Goal: Task Accomplishment & Management: Use online tool/utility

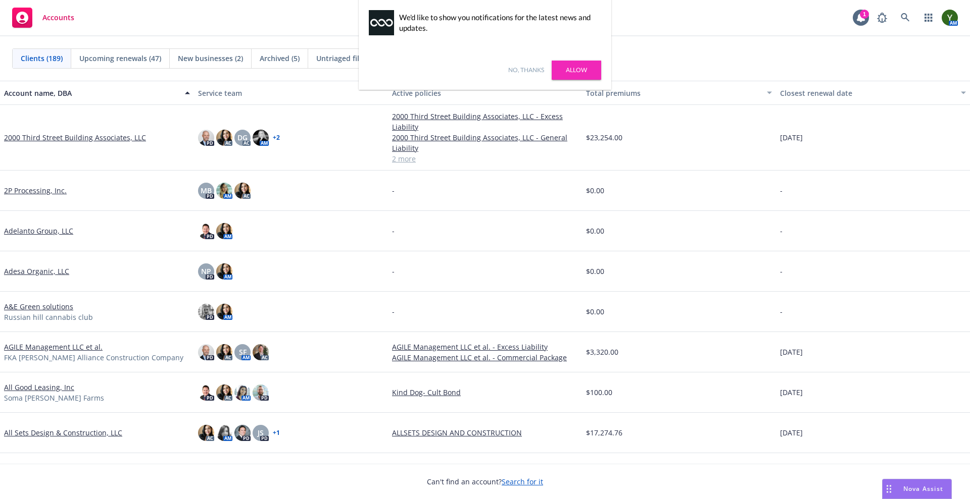
click at [528, 70] on link "No, thanks" at bounding box center [526, 70] width 36 height 9
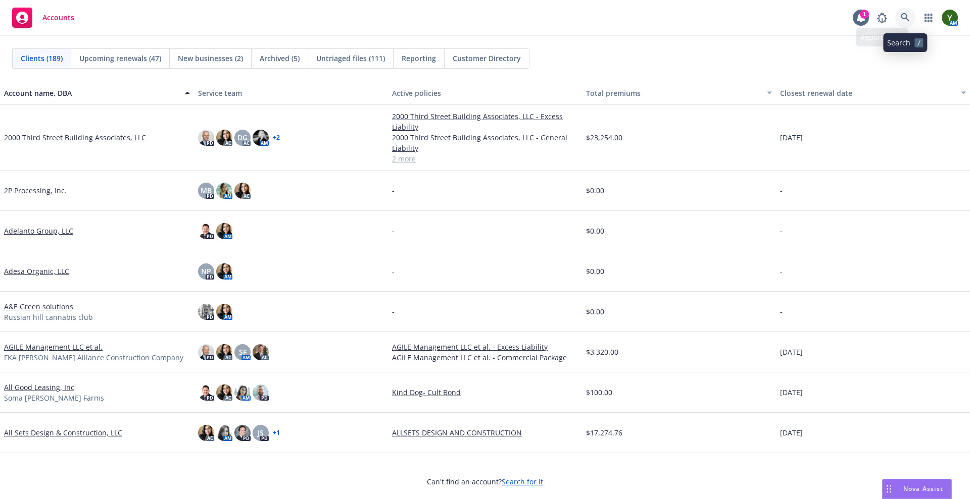
click at [913, 22] on link at bounding box center [905, 18] width 20 height 20
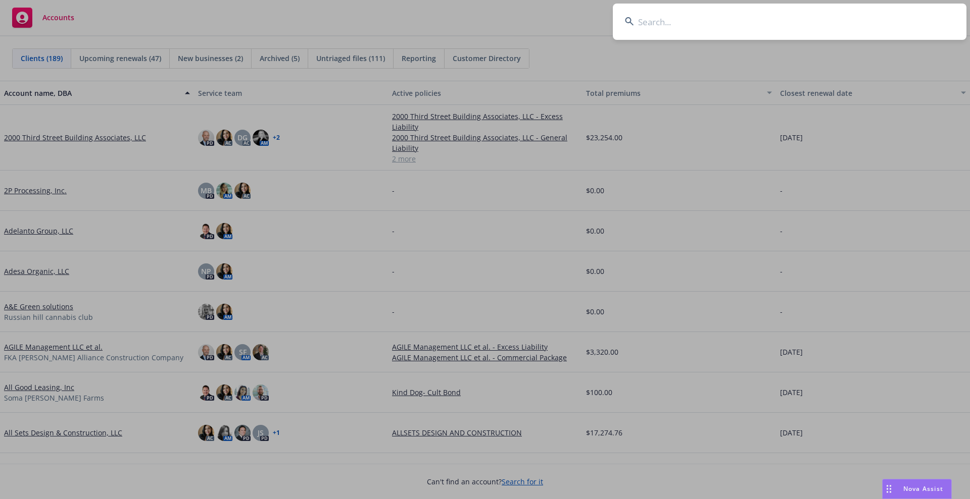
click at [913, 22] on input at bounding box center [789, 22] width 353 height 36
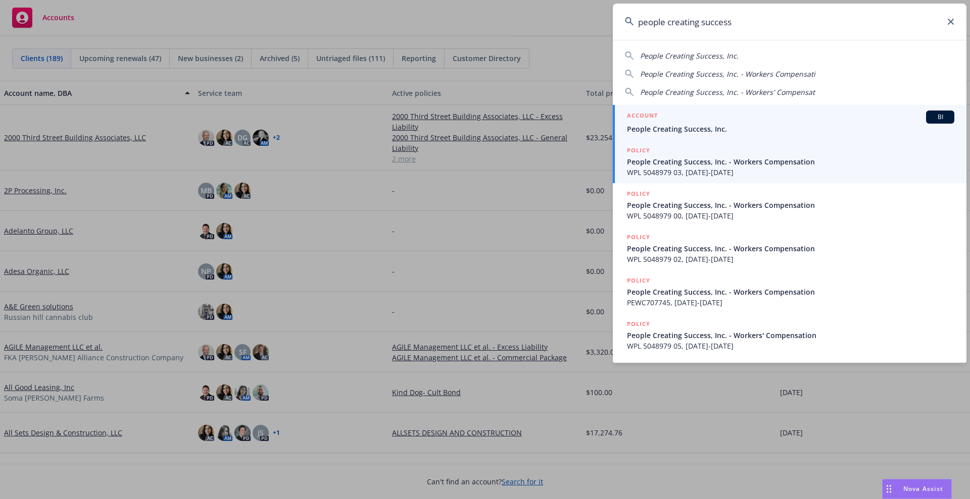
type input "people creating success"
click at [704, 124] on span "People Creating Success, Inc." at bounding box center [790, 129] width 327 height 11
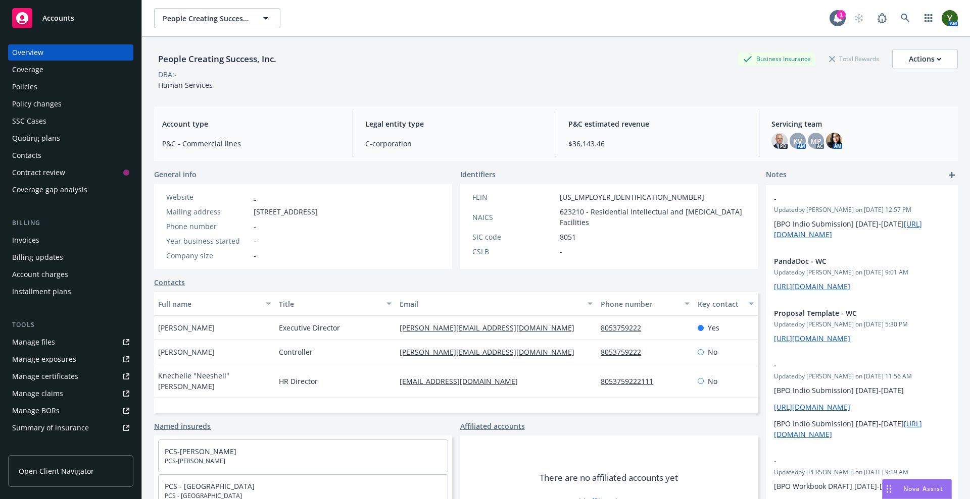
click at [54, 91] on div "Policies" at bounding box center [70, 87] width 117 height 16
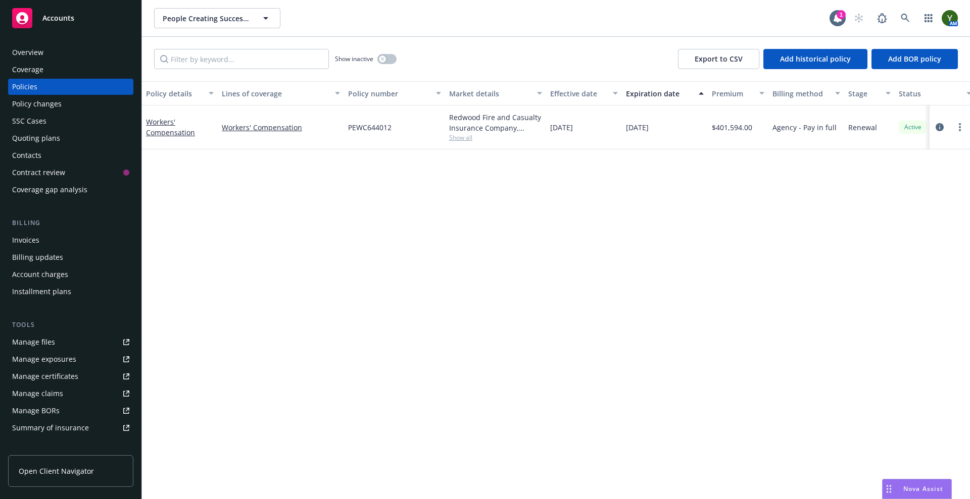
click at [463, 135] on span "Show all" at bounding box center [495, 137] width 93 height 9
click at [51, 148] on div "Contacts" at bounding box center [70, 155] width 117 height 16
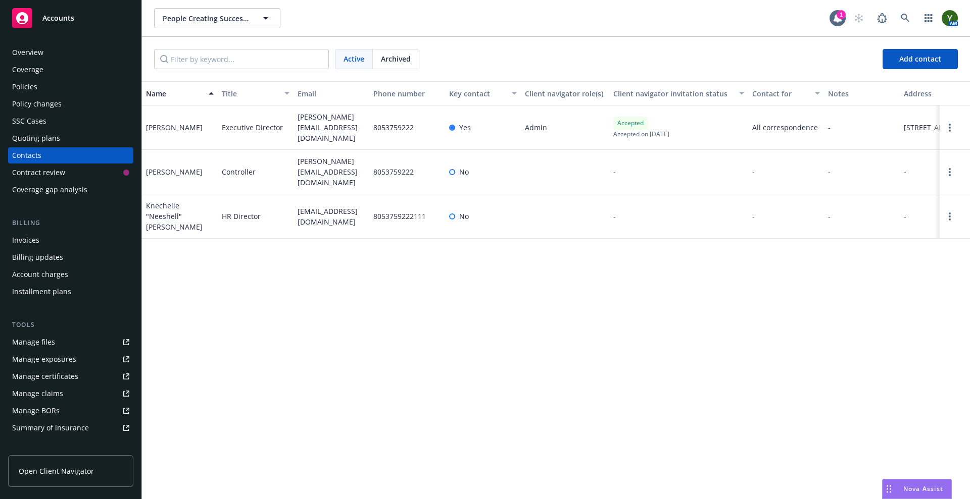
click at [325, 127] on span "andrew@pcs-services.org" at bounding box center [331, 128] width 68 height 32
copy span "andrew@pcs-services.org"
click at [42, 83] on div "Policies" at bounding box center [70, 87] width 117 height 16
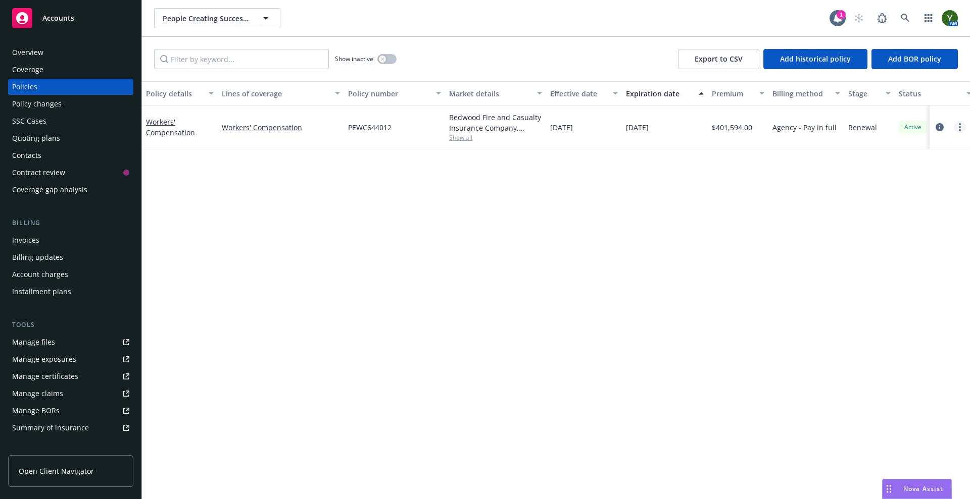
click at [960, 127] on circle "more" at bounding box center [959, 127] width 2 height 2
click at [877, 266] on link "Copy logging email" at bounding box center [905, 269] width 119 height 20
click at [45, 155] on div "Contacts" at bounding box center [70, 155] width 117 height 16
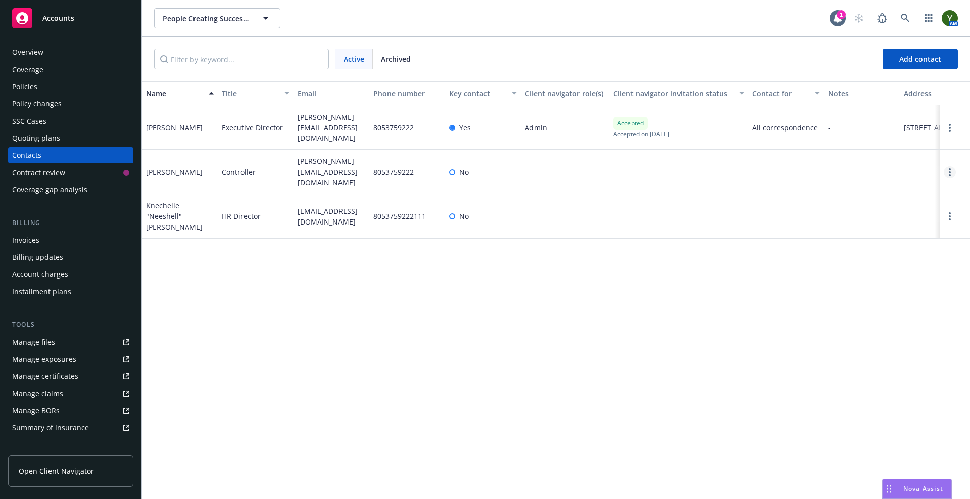
click at [948, 171] on icon "Open options" at bounding box center [949, 172] width 2 height 8
click at [878, 117] on link "Edit contact" at bounding box center [885, 114] width 114 height 20
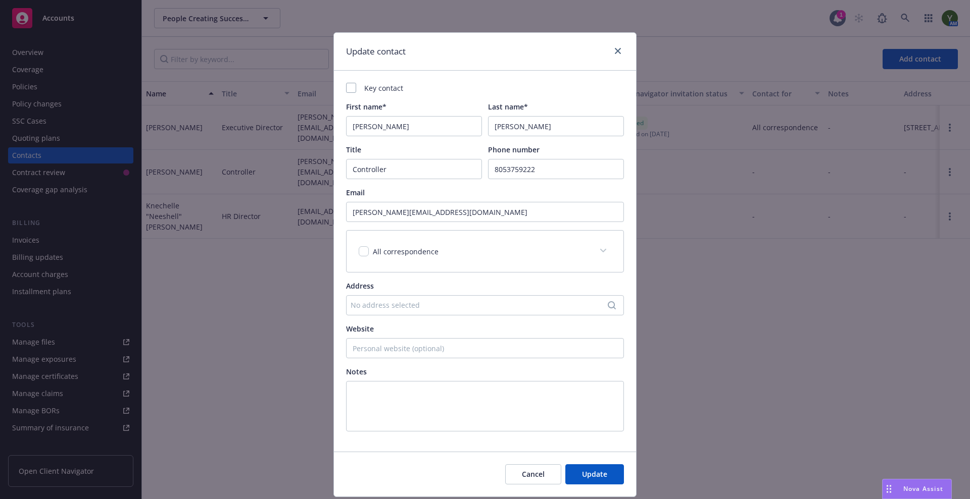
click at [597, 256] on span at bounding box center [603, 251] width 16 height 16
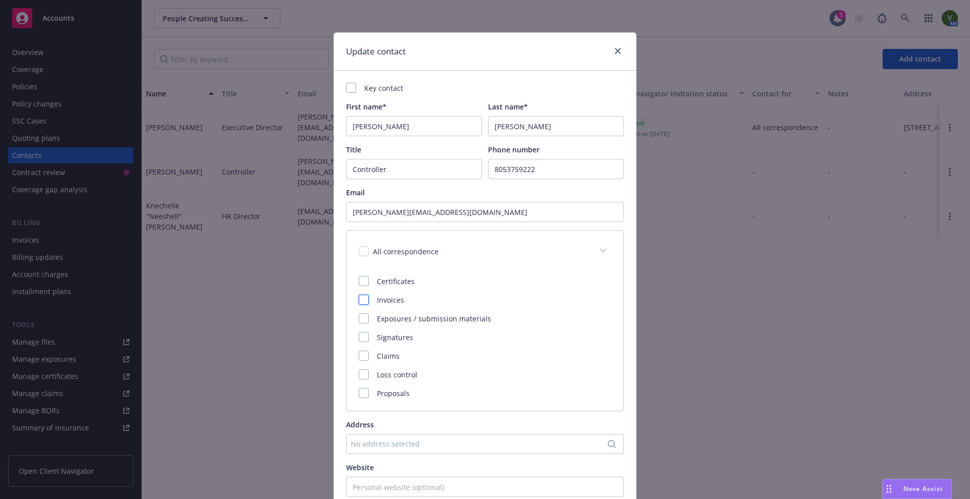
click at [361, 298] on div at bounding box center [364, 300] width 10 height 10
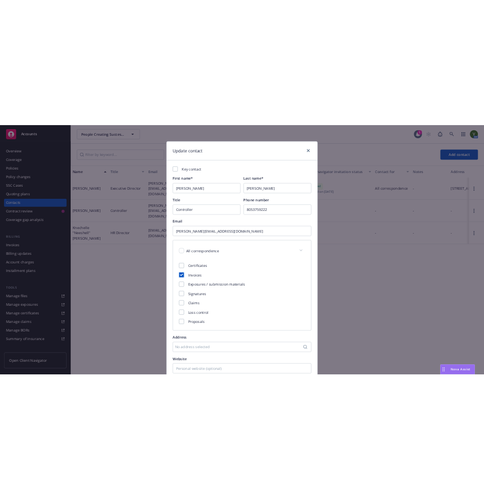
scroll to position [169, 0]
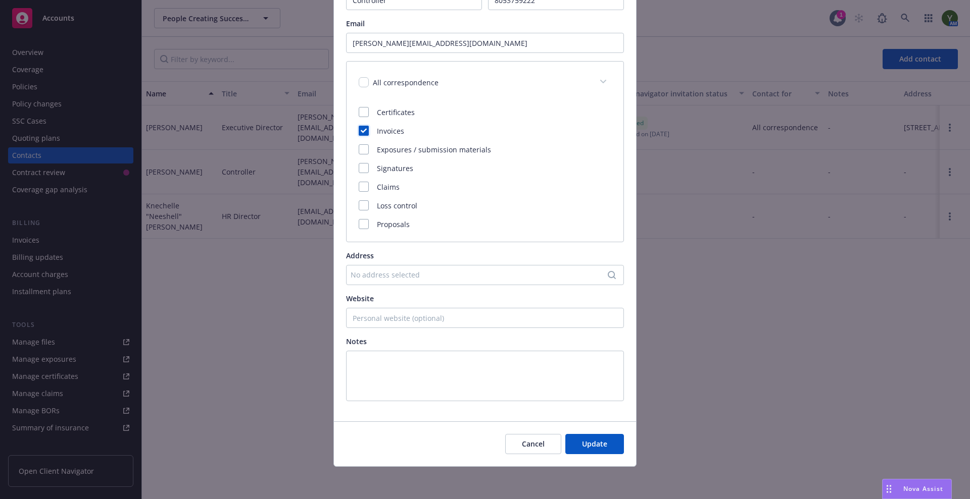
click at [588, 457] on div "Cancel Update" at bounding box center [485, 444] width 302 height 45
click at [588, 434] on button "Update" at bounding box center [594, 444] width 59 height 20
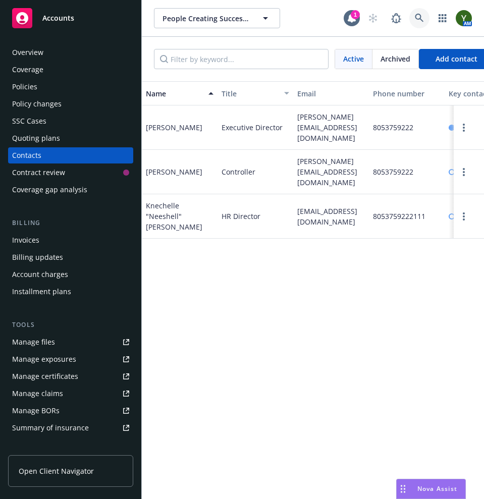
click at [410, 20] on link at bounding box center [420, 18] width 20 height 20
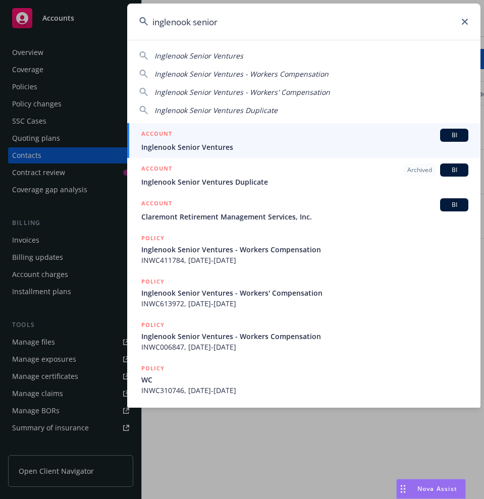
type input "inglenook senior"
click at [208, 149] on span "Inglenook Senior Ventures" at bounding box center [304, 147] width 327 height 11
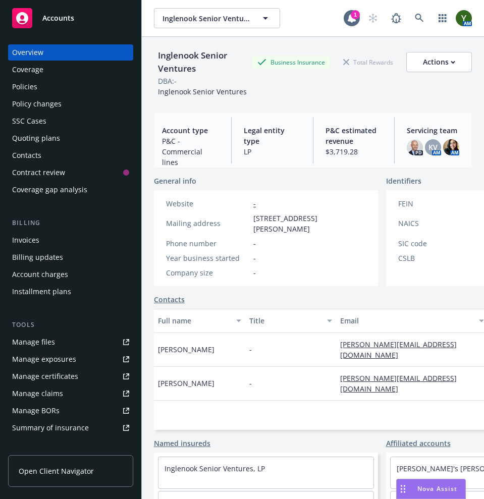
click at [52, 79] on div "Policies" at bounding box center [70, 87] width 117 height 16
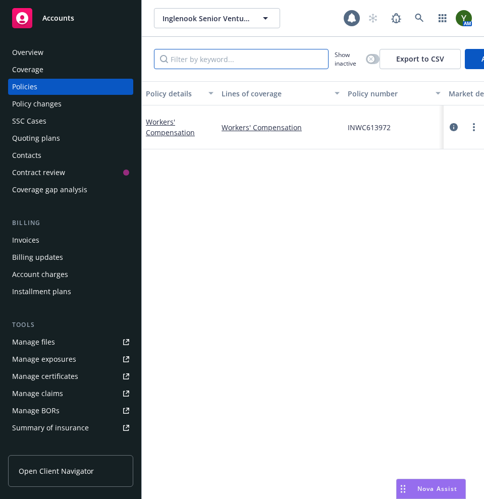
click at [213, 61] on input "Filter by keyword..." at bounding box center [241, 59] width 175 height 20
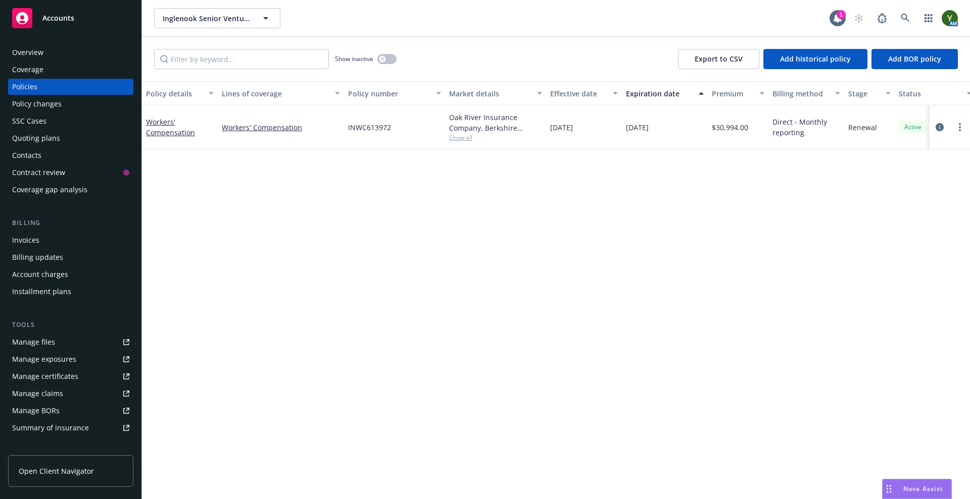
click at [383, 53] on div "Show inactive" at bounding box center [366, 59] width 62 height 20
click at [386, 54] on button "button" at bounding box center [386, 59] width 19 height 10
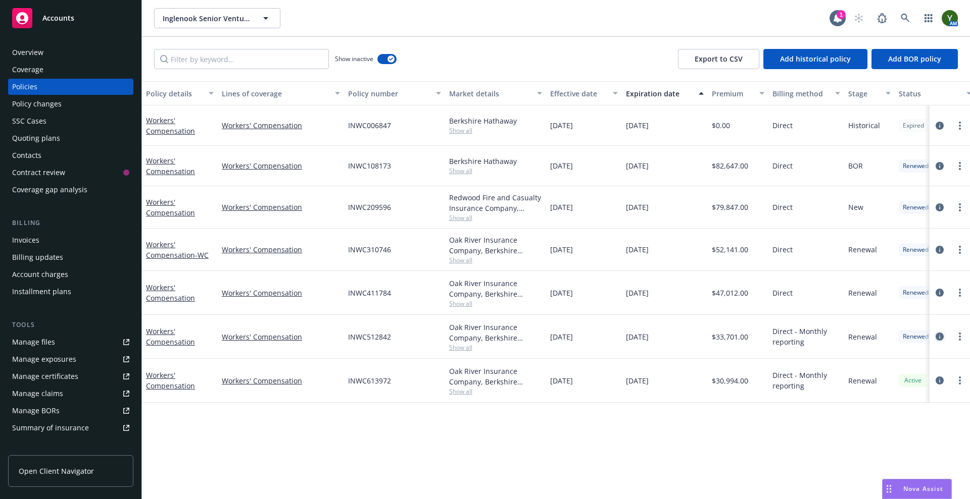
click at [939, 336] on icon "circleInformation" at bounding box center [939, 337] width 8 height 8
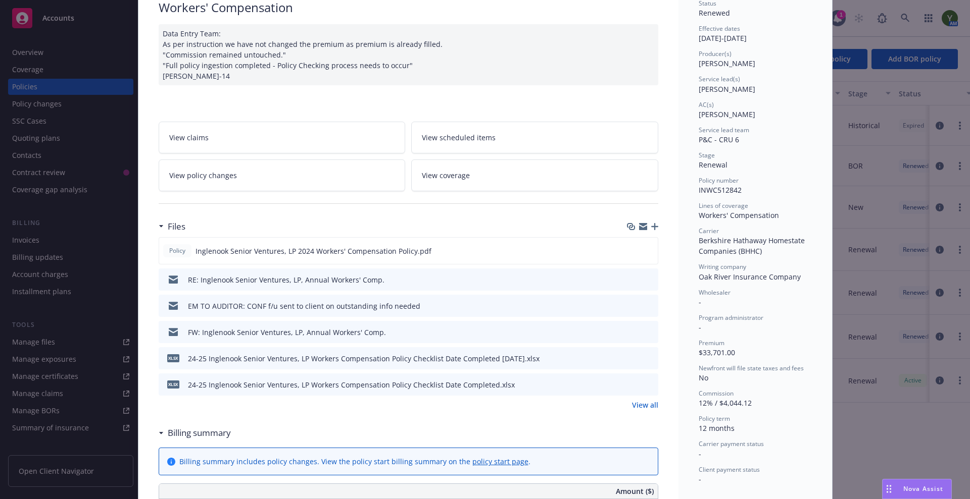
scroll to position [85, 0]
click at [628, 247] on icon "download file" at bounding box center [631, 248] width 7 height 6
click at [911, 485] on span "Nova Assist" at bounding box center [923, 489] width 40 height 9
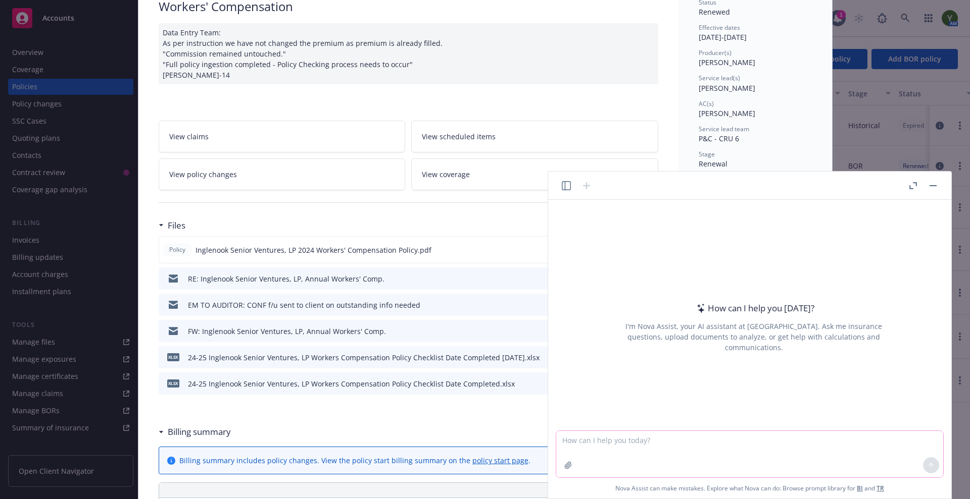
click at [722, 448] on textarea at bounding box center [749, 454] width 387 height 46
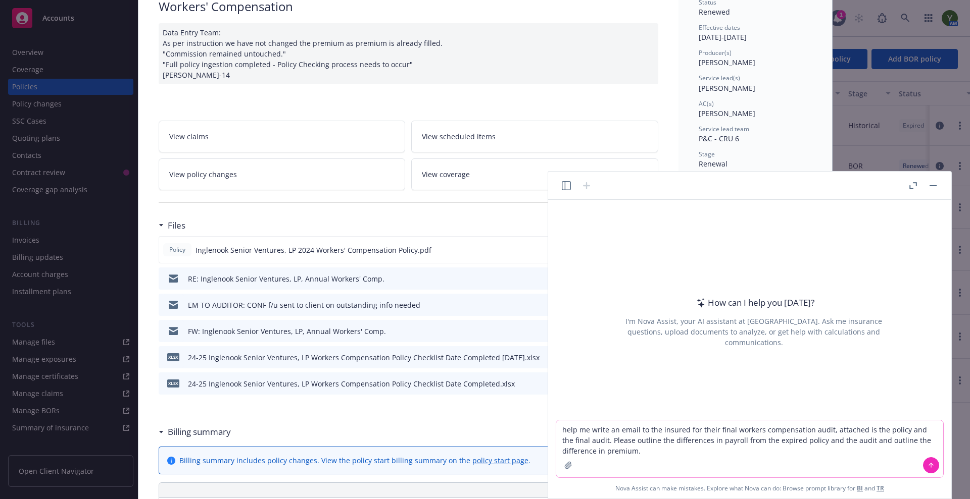
type textarea "help me write an email to the insured for their final workers compensation audi…"
click at [568, 463] on icon "button" at bounding box center [568, 465] width 7 height 7
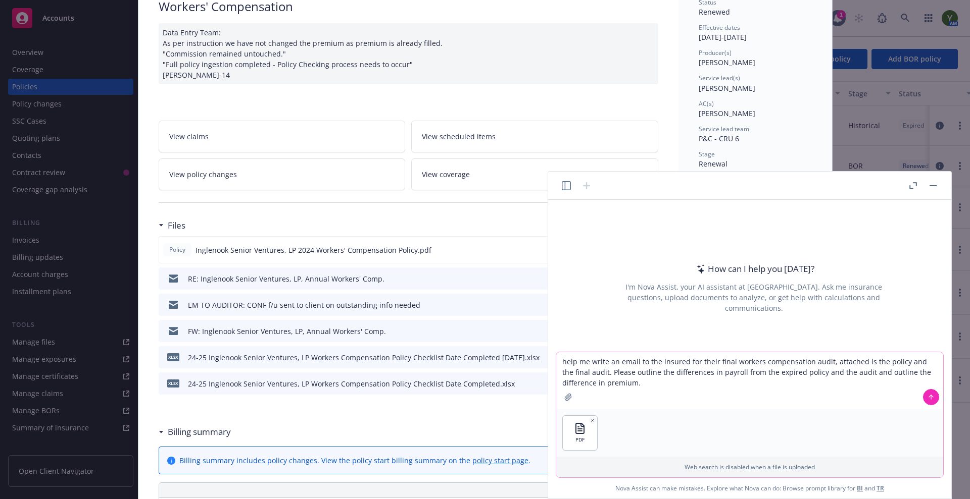
click at [567, 396] on icon "button" at bounding box center [568, 397] width 8 height 8
click at [933, 395] on icon at bounding box center [930, 397] width 7 height 7
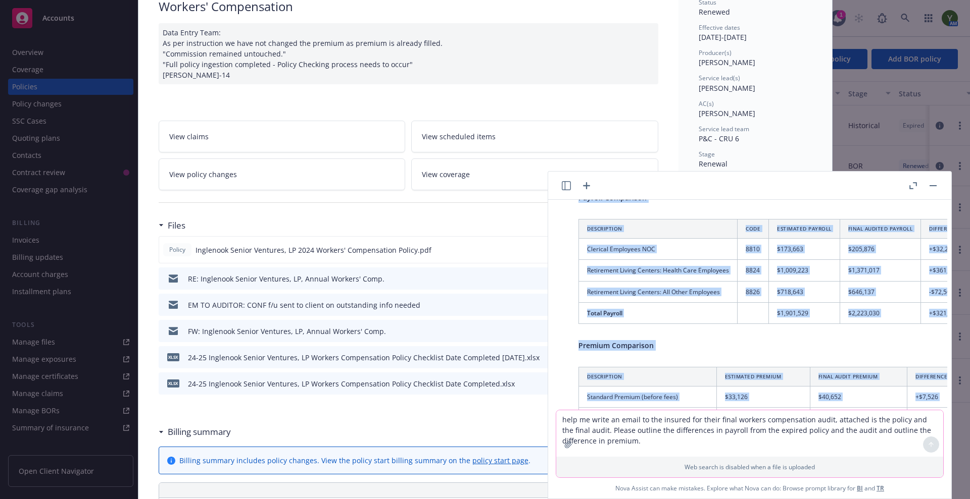
scroll to position [0, 0]
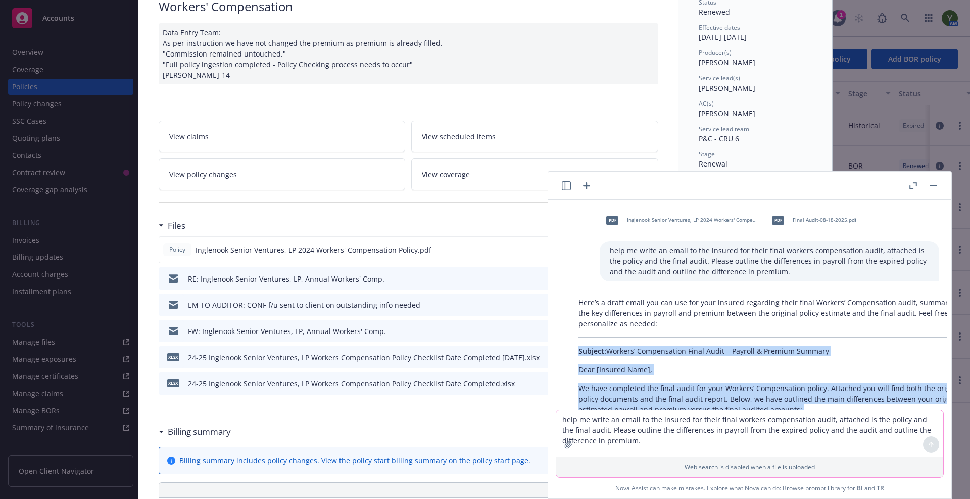
drag, startPoint x: 624, startPoint y: 315, endPoint x: 573, endPoint y: 352, distance: 63.2
copy div "Subject: Workers’ Compensation Final Audit – Payroll & Premium Summary Dear [In…"
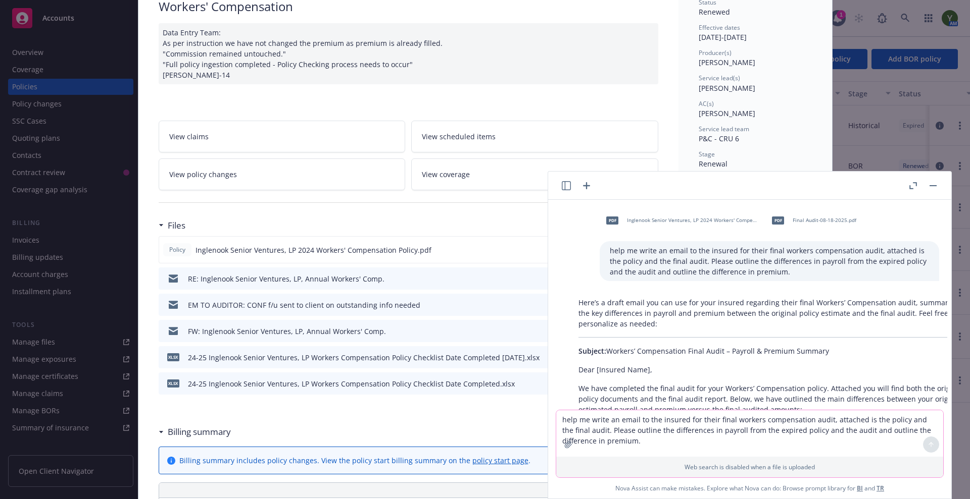
click at [71, 137] on div "Policy Workers' Compensation Data Entry Team: As per instruction we have not ch…" at bounding box center [485, 249] width 970 height 499
click at [41, 152] on div "Policy Workers' Compensation Data Entry Team: As per instruction we have not ch…" at bounding box center [485, 249] width 970 height 499
click at [932, 182] on button "button" at bounding box center [933, 186] width 12 height 12
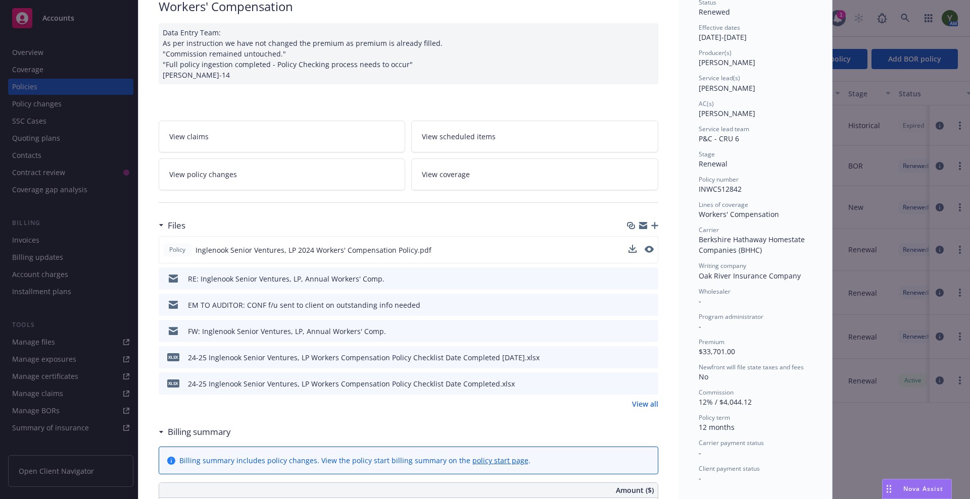
scroll to position [616, 0]
click at [43, 156] on div "Policy Workers' Compensation Data Entry Team: As per instruction we have not ch…" at bounding box center [485, 249] width 970 height 499
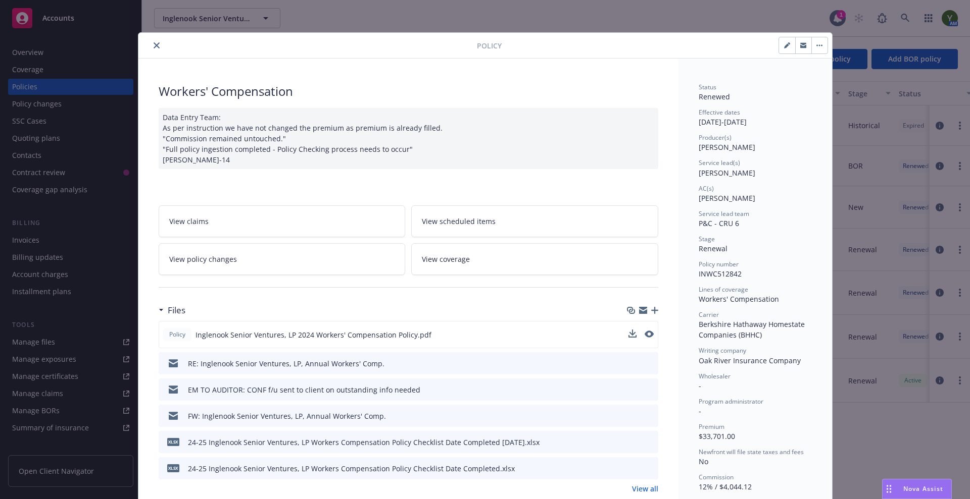
click at [797, 50] on button "button" at bounding box center [803, 45] width 16 height 16
click at [154, 43] on icon "close" at bounding box center [157, 45] width 6 height 6
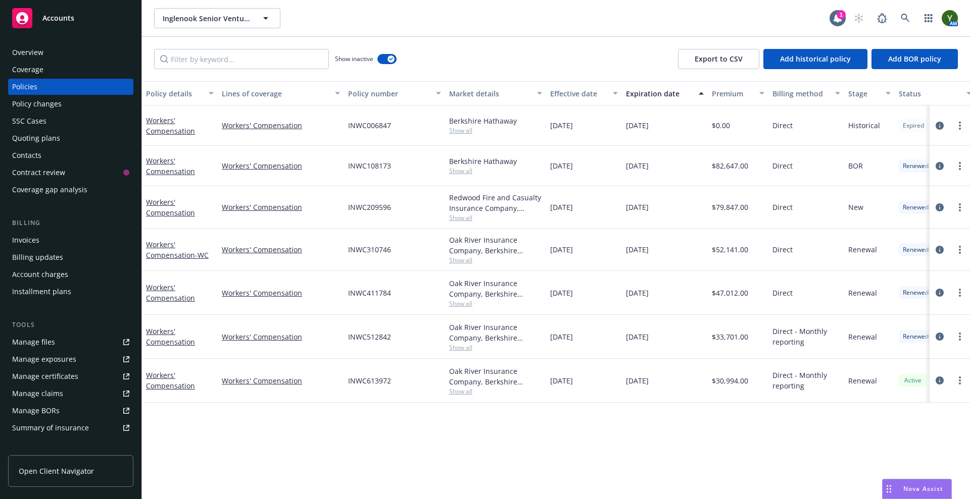
click at [38, 154] on div "Contacts" at bounding box center [26, 155] width 29 height 16
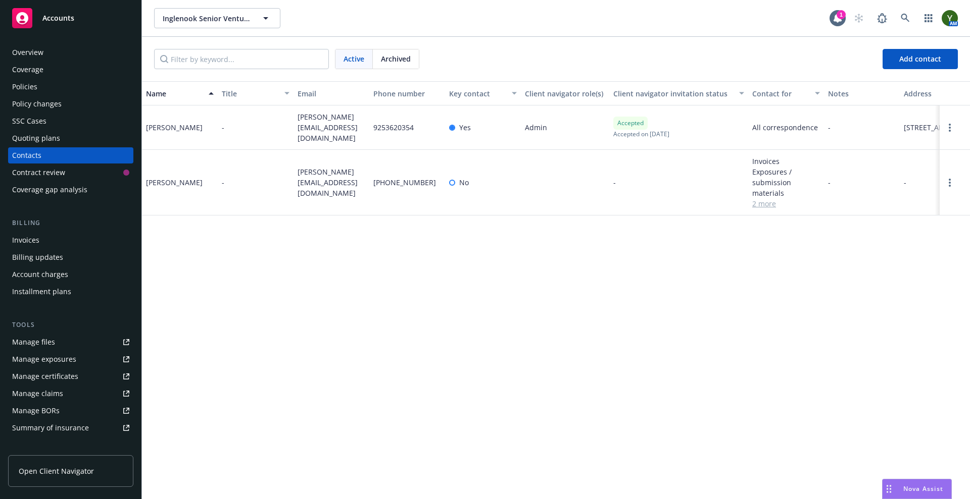
click at [307, 122] on span "brian@crmscommunities.com" at bounding box center [331, 128] width 68 height 32
copy span "brian@crmscommunities.com"
click at [316, 180] on span "elena@crmscommunities.com" at bounding box center [331, 183] width 68 height 32
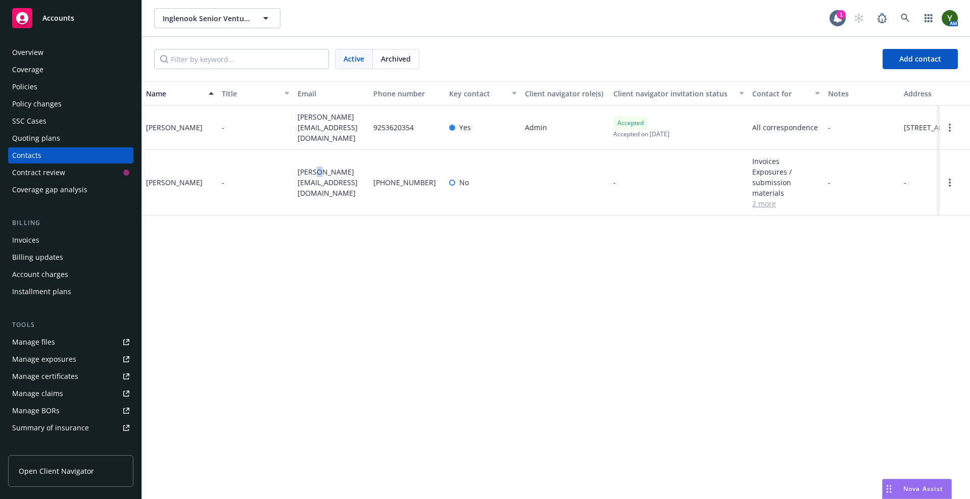
click at [316, 180] on span "elena@crmscommunities.com" at bounding box center [331, 183] width 68 height 32
copy span "elena@crmscommunities.com"
click at [908, 11] on link at bounding box center [905, 18] width 20 height 20
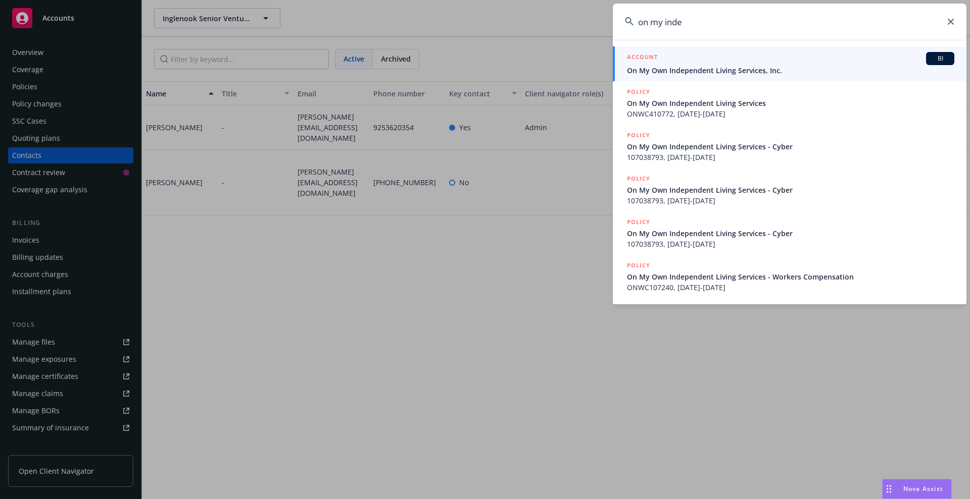
type input "on my inde"
click at [818, 77] on link "ACCOUNT BI On My Own Independent Living Services, Inc." at bounding box center [789, 63] width 353 height 35
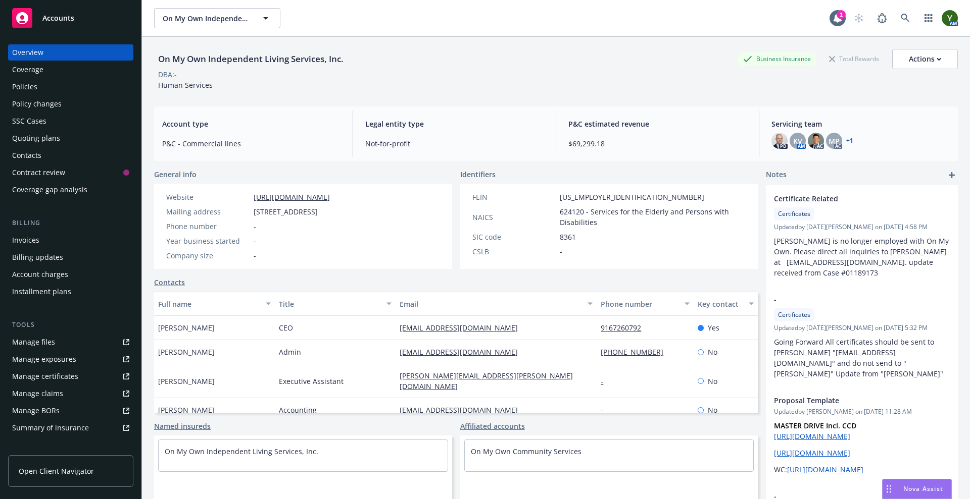
click at [31, 82] on div "Policies" at bounding box center [24, 87] width 25 height 16
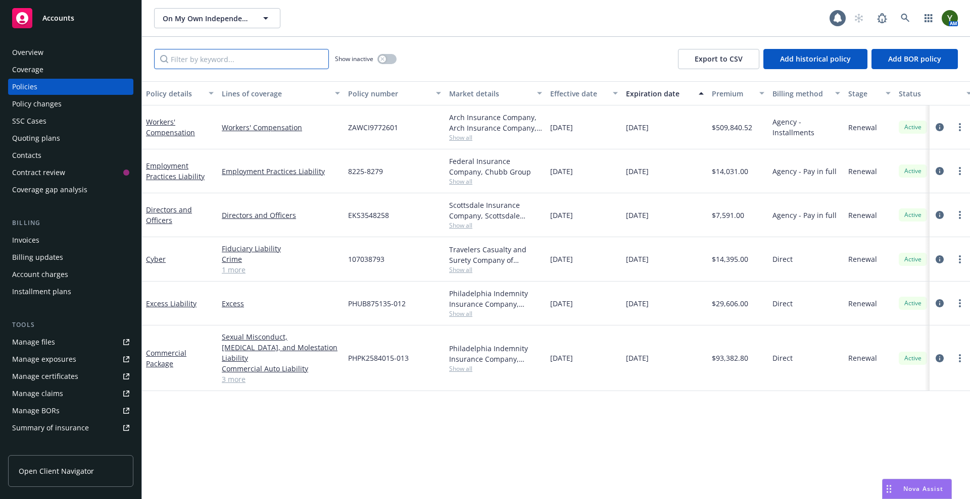
click at [255, 64] on input "Filter by keyword..." at bounding box center [241, 59] width 175 height 20
click at [938, 171] on icon "circleInformation" at bounding box center [939, 171] width 8 height 8
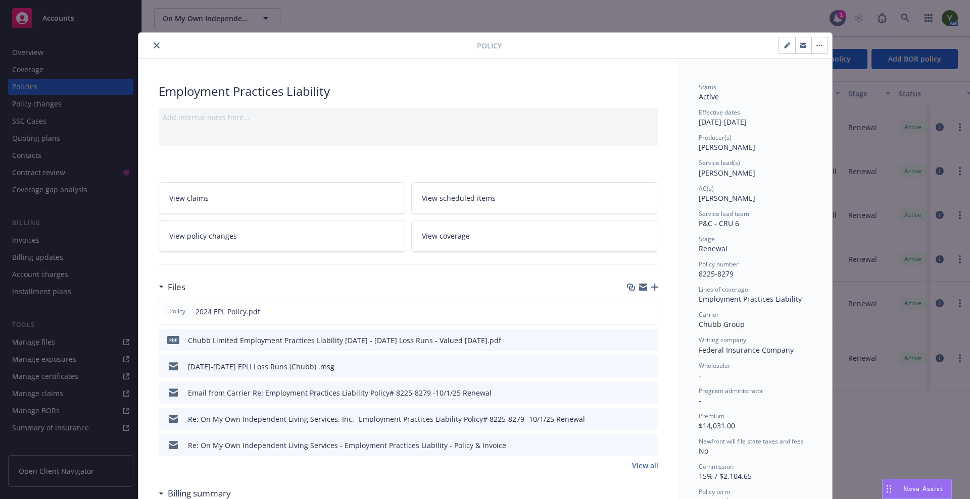
click at [641, 231] on link "View coverage" at bounding box center [534, 236] width 247 height 32
click at [717, 272] on span "8225-8279" at bounding box center [715, 274] width 35 height 10
copy span "8225-8279"
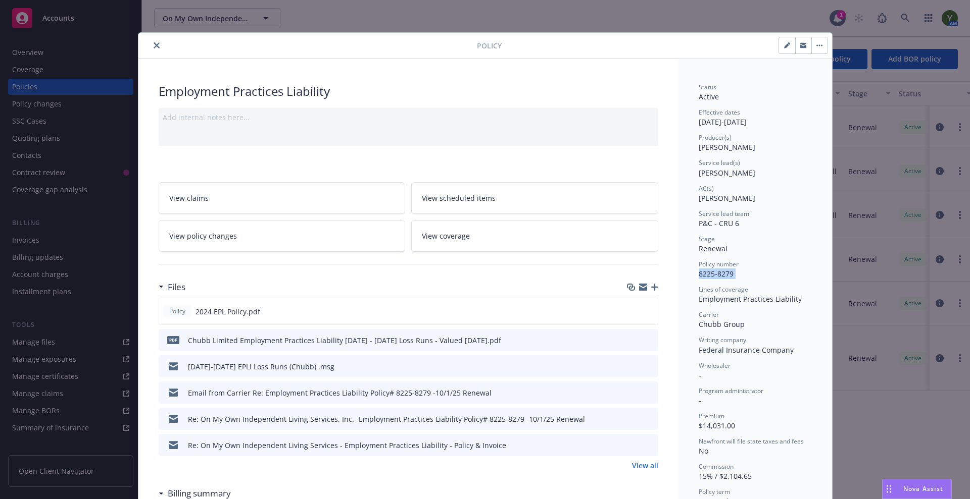
click at [154, 46] on icon "close" at bounding box center [157, 45] width 6 height 6
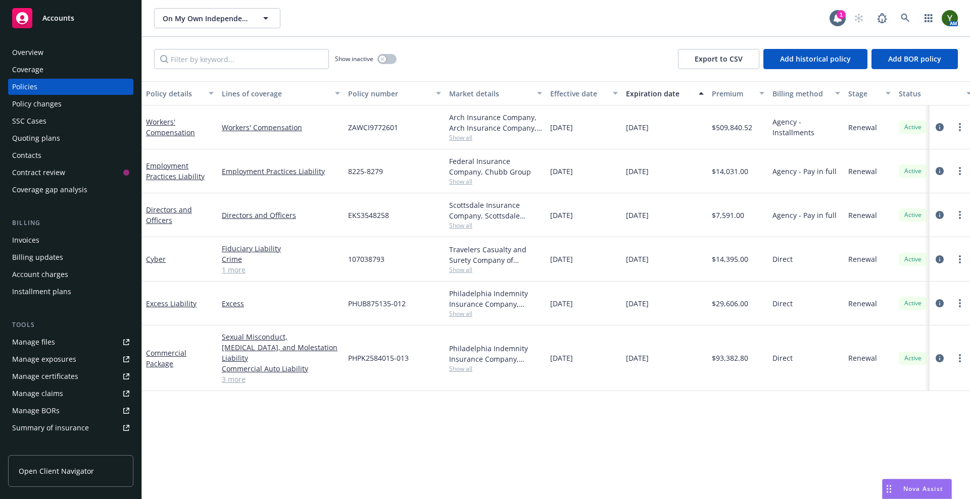
click at [956, 161] on div at bounding box center [949, 171] width 40 height 44
click at [960, 171] on circle "more" at bounding box center [959, 171] width 2 height 2
click at [918, 210] on link "Renew with incumbent" at bounding box center [905, 212] width 119 height 20
select select "12"
select select "CA"
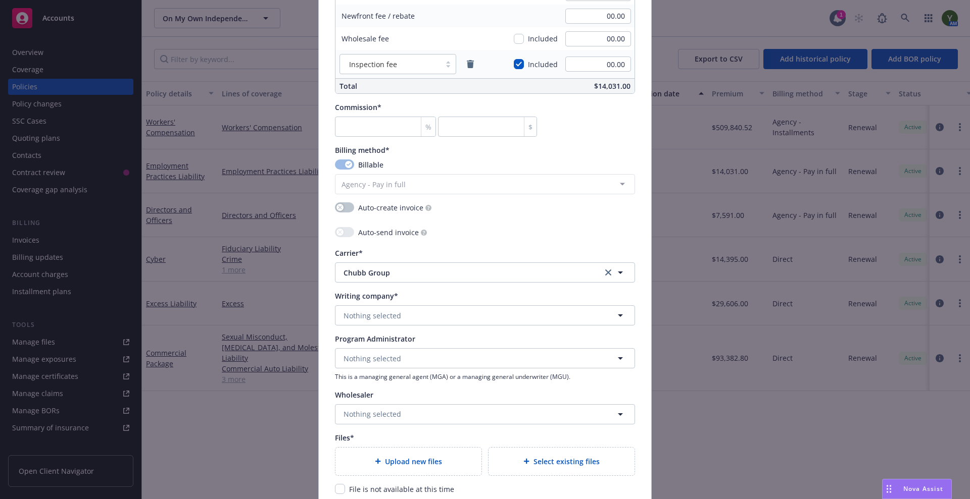
scroll to position [747, 0]
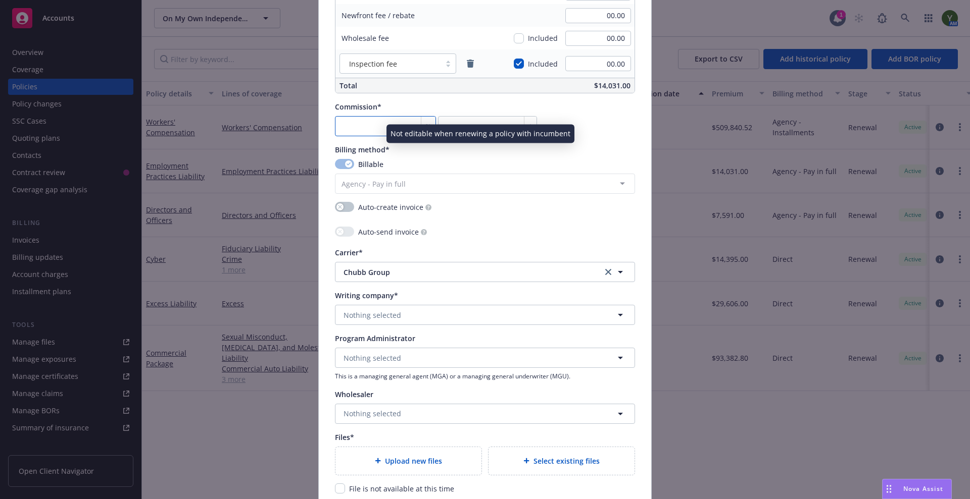
click at [361, 129] on input "number" at bounding box center [385, 126] width 101 height 20
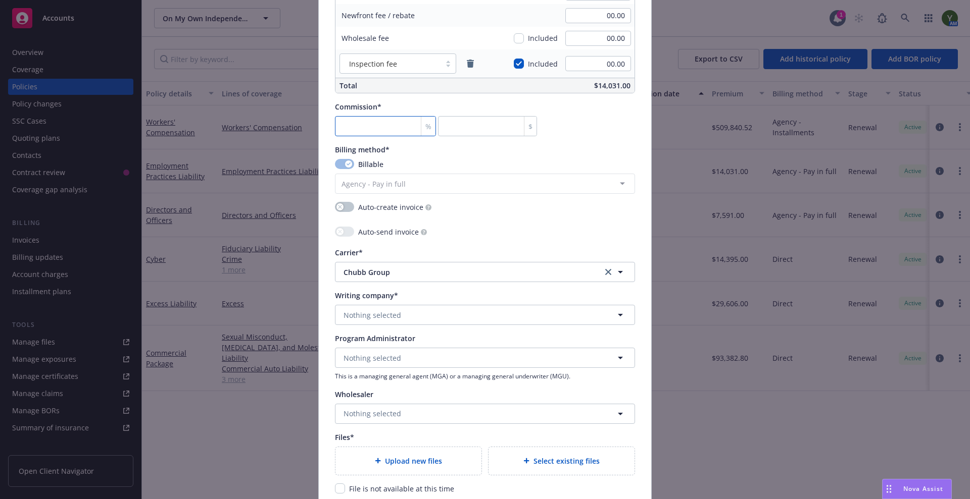
type input "1"
type input "140.31"
type input "15"
type input "2104.65"
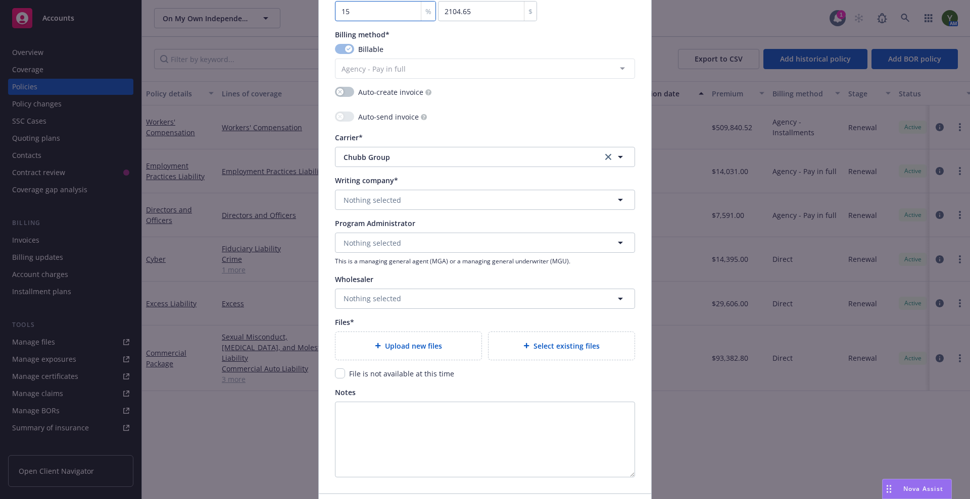
scroll to position [865, 0]
type input "15"
click at [362, 198] on span "Nothing selected" at bounding box center [372, 197] width 58 height 11
click at [388, 196] on span "Nothing selected" at bounding box center [372, 197] width 58 height 11
type input "fed"
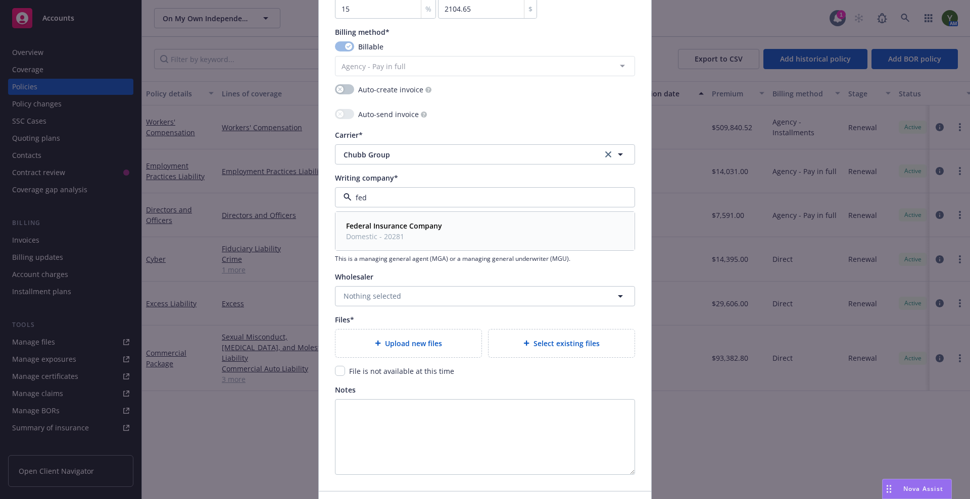
click at [380, 224] on strong "Federal Insurance Company" at bounding box center [394, 226] width 96 height 10
click at [401, 347] on span "Upload new files" at bounding box center [413, 343] width 57 height 11
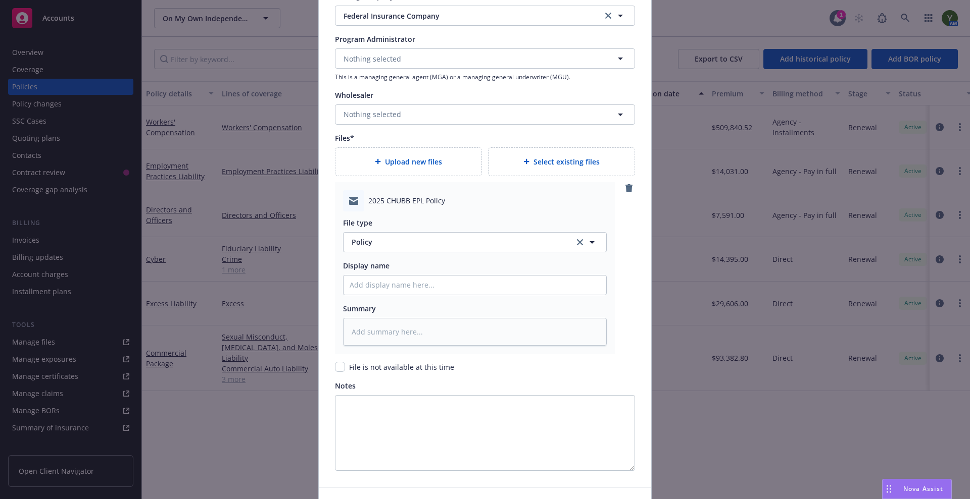
scroll to position [1112, 0]
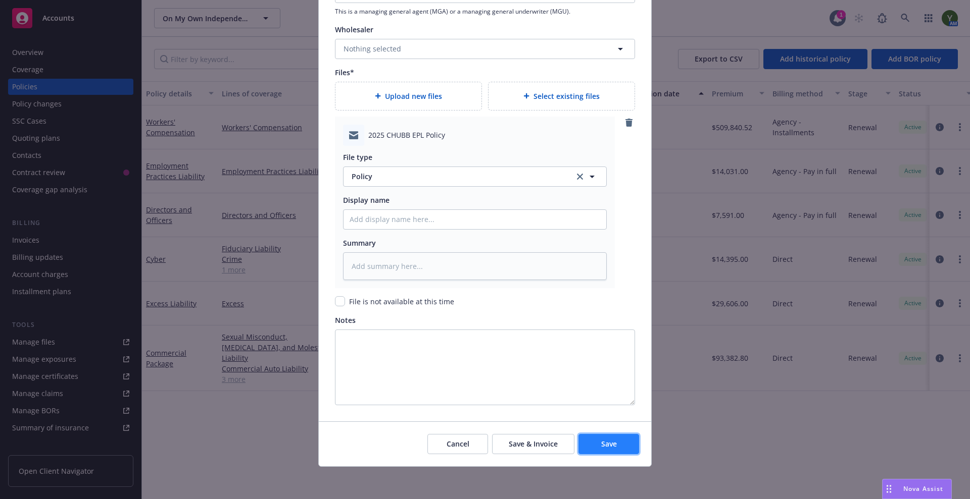
click at [584, 438] on button "Save" at bounding box center [608, 444] width 61 height 20
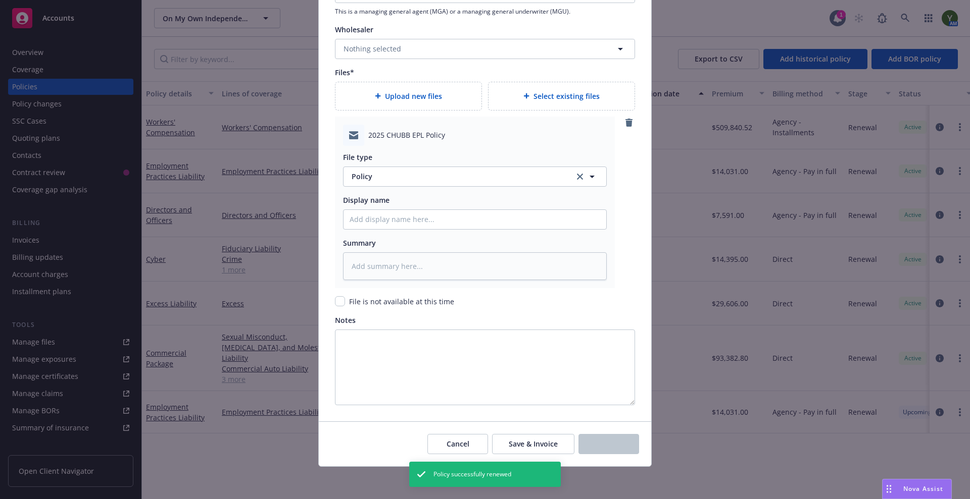
type textarea "x"
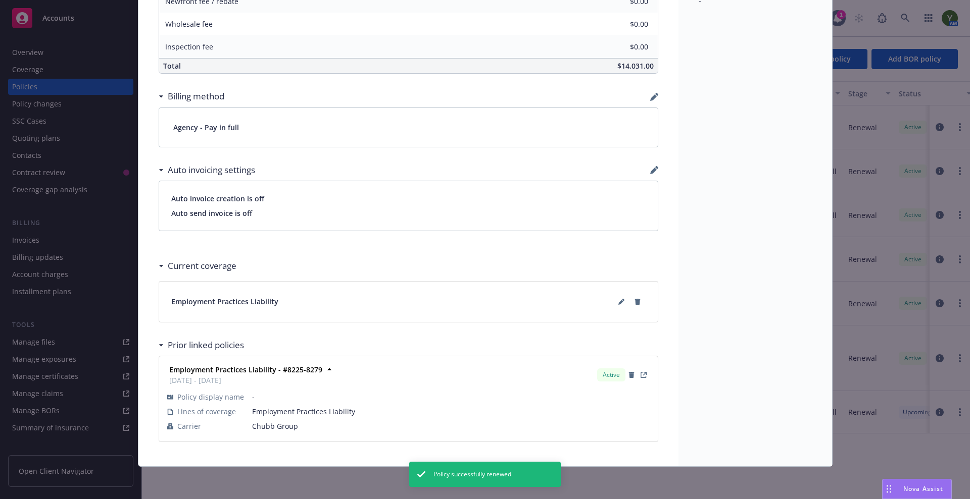
scroll to position [552, 0]
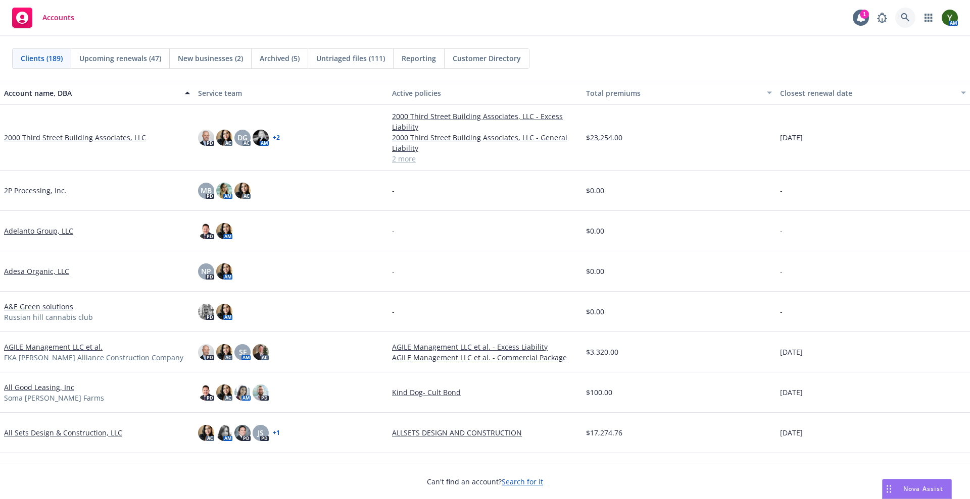
click at [898, 21] on link at bounding box center [905, 18] width 20 height 20
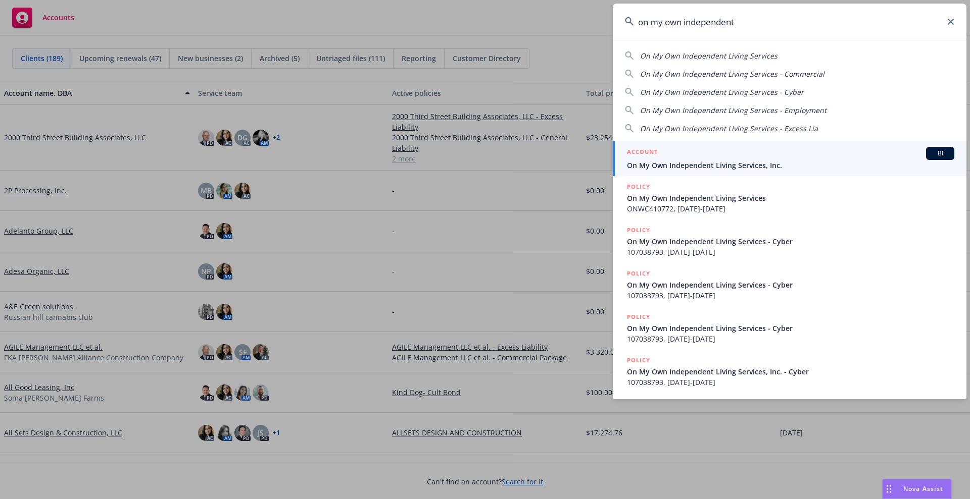
type input "on my own independent"
click at [702, 164] on span "On My Own Independent Living Services, Inc." at bounding box center [790, 165] width 327 height 11
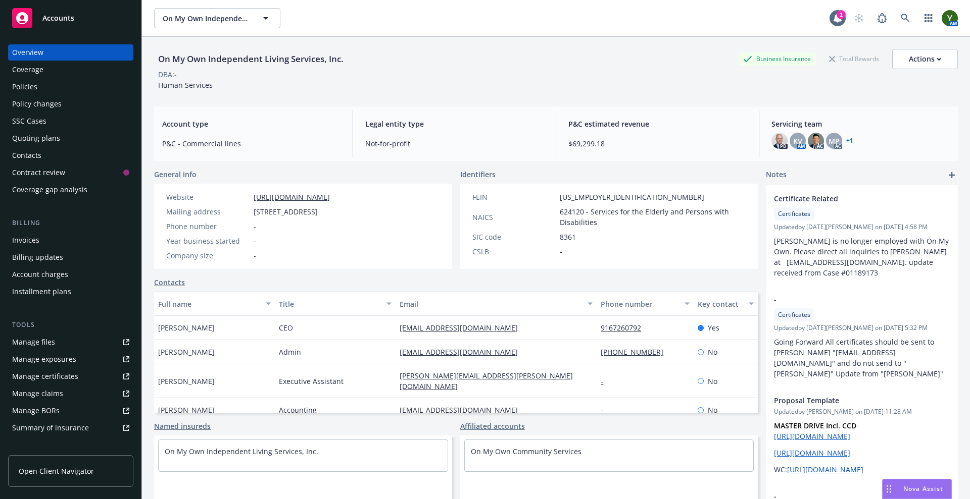
click at [78, 93] on div "Policies" at bounding box center [70, 87] width 117 height 16
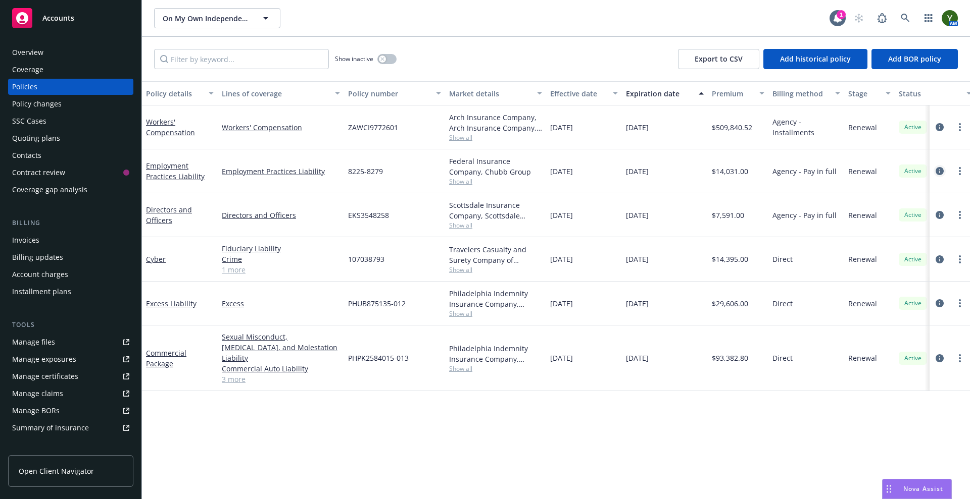
click at [938, 174] on icon "circleInformation" at bounding box center [939, 171] width 8 height 8
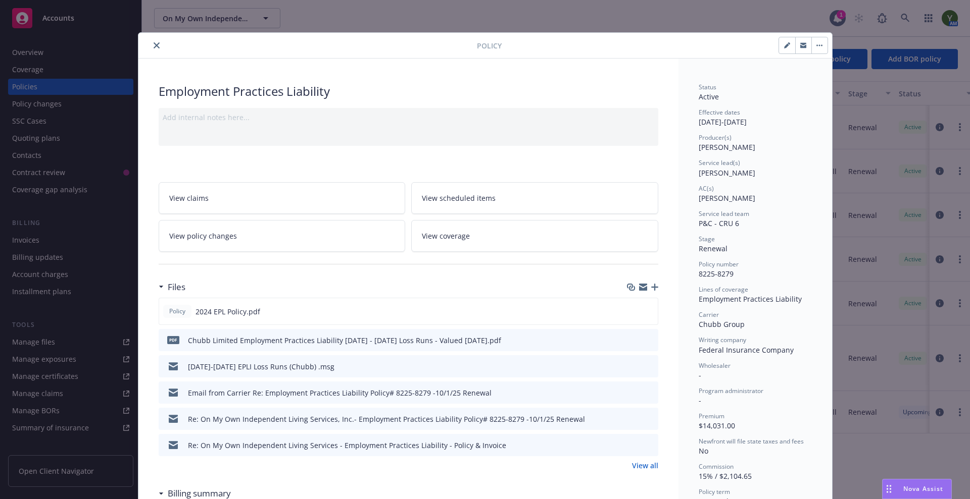
click at [154, 43] on icon "close" at bounding box center [157, 45] width 6 height 6
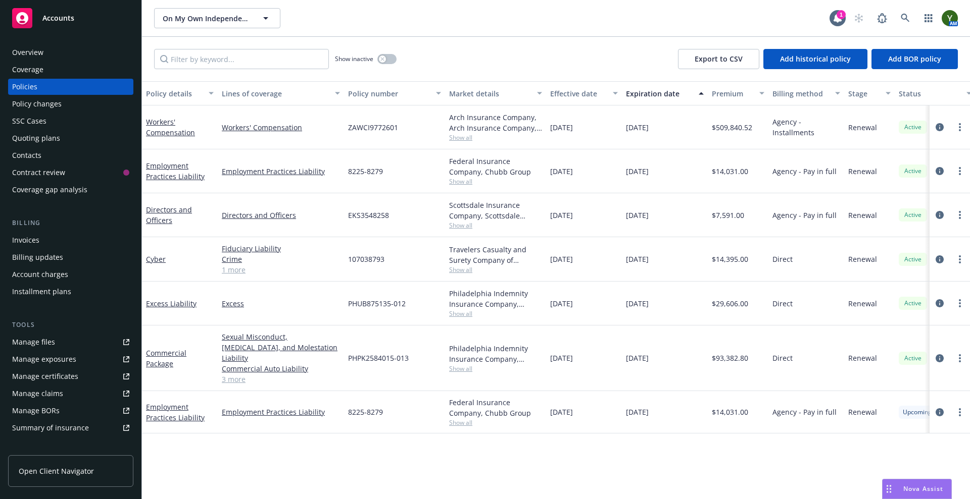
click at [565, 14] on div "On My Own Independent Living Services, Inc. On My Own Independent Living Servic…" at bounding box center [491, 18] width 675 height 20
